Goal: Task Accomplishment & Management: Complete application form

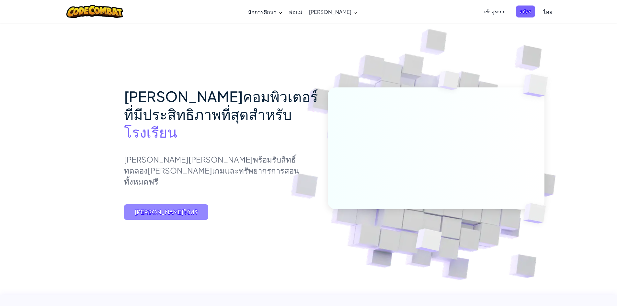
click at [191, 219] on span "[PERSON_NAME]ใช้ฟรี" at bounding box center [166, 212] width 84 height 16
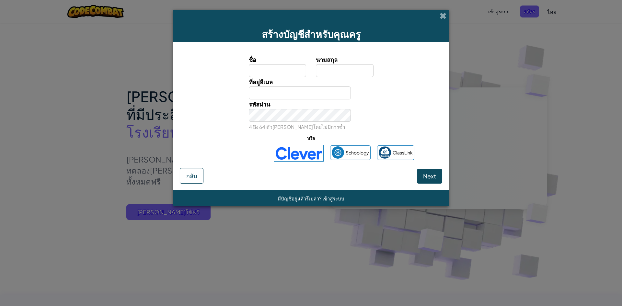
click at [176, 175] on form "ชื่อ นามสกุล ที่อยู่อีเมล รหัสผ่าน 4 ถึง 64 ตัว[PERSON_NAME]โดยไม่มีการซ้ำ หรือ…" at bounding box center [310, 116] width 275 height 148
click at [183, 176] on button "กลับ" at bounding box center [192, 176] width 24 height 16
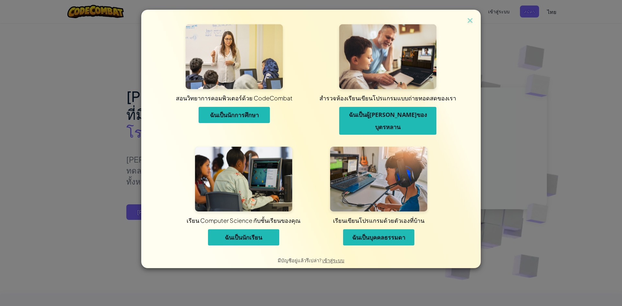
click at [250, 114] on span "ฉันเป็นนักการศึกษา" at bounding box center [234, 115] width 49 height 8
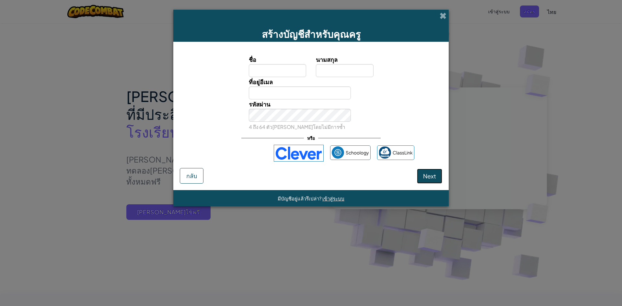
click at [435, 179] on span "Next" at bounding box center [429, 175] width 13 height 7
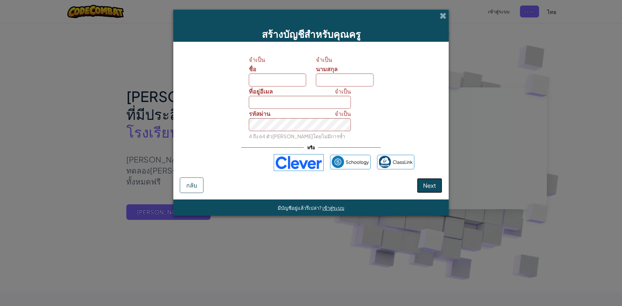
click at [435, 179] on button "Next" at bounding box center [429, 185] width 25 height 15
click at [398, 164] on span "ClassLink" at bounding box center [402, 161] width 20 height 9
click at [441, 15] on span at bounding box center [442, 15] width 7 height 7
